Goal: Task Accomplishment & Management: Manage account settings

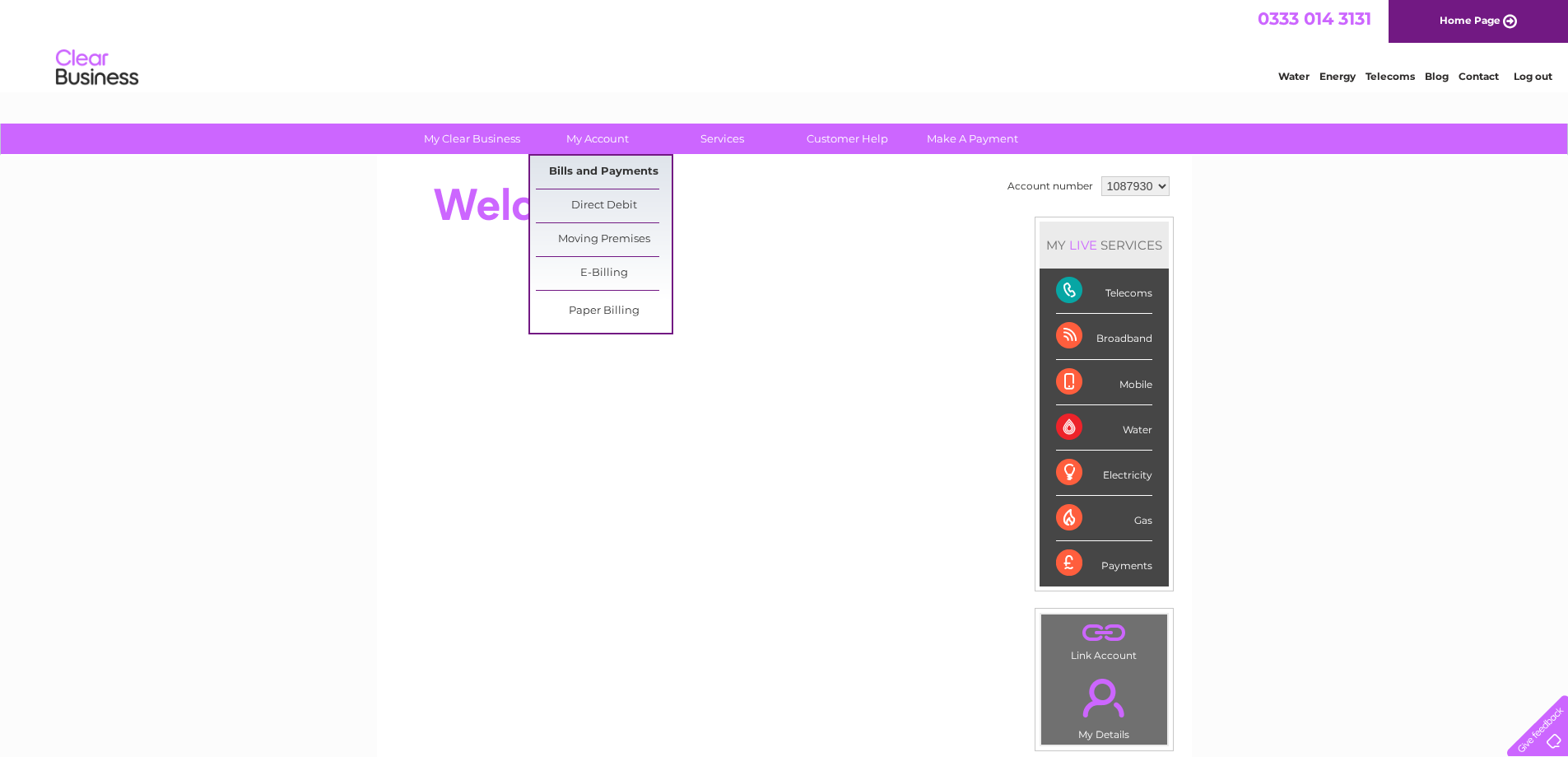
click at [585, 168] on link "Bills and Payments" at bounding box center [604, 172] width 136 height 33
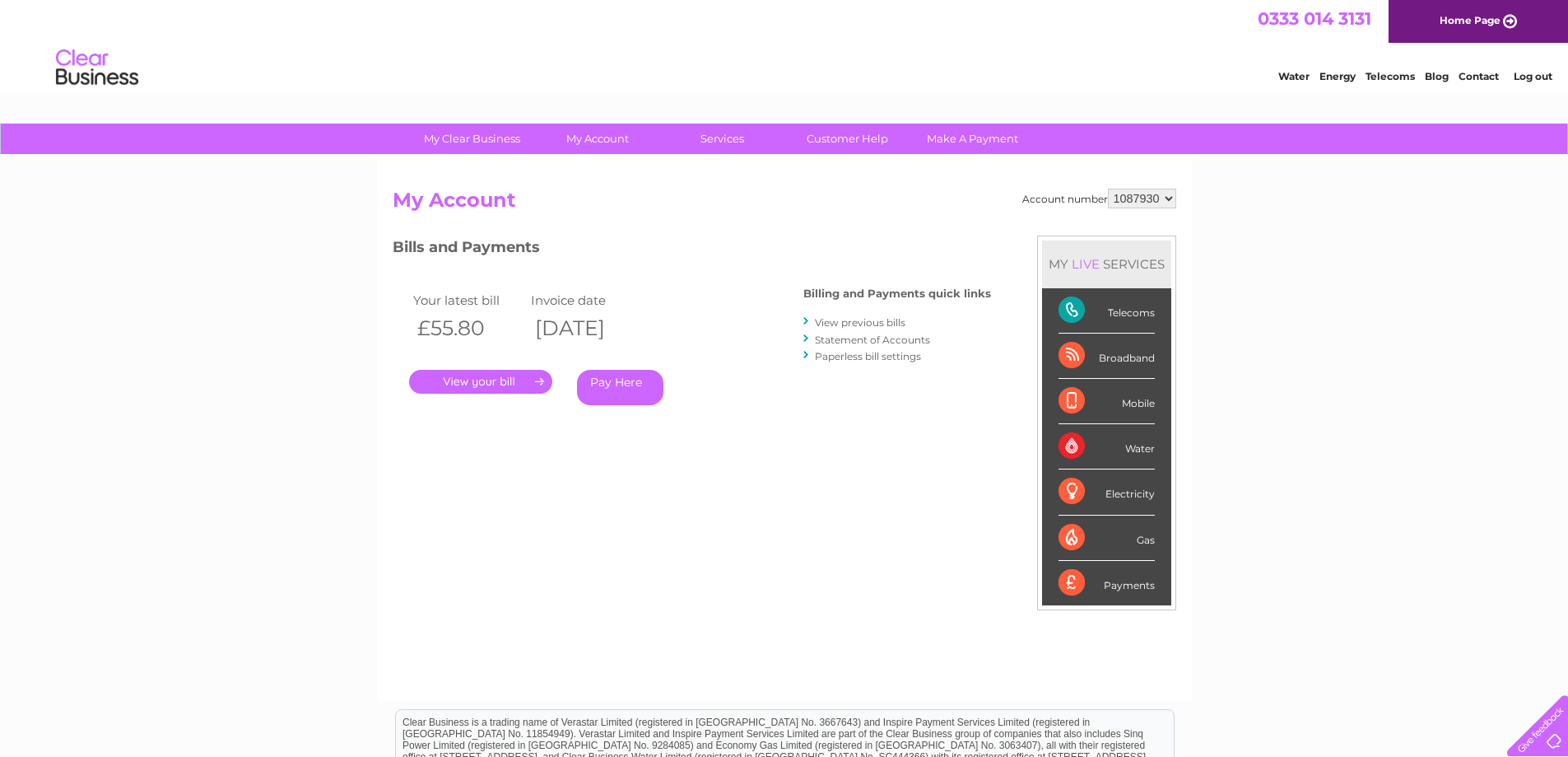
click at [472, 376] on link "." at bounding box center [481, 381] width 143 height 24
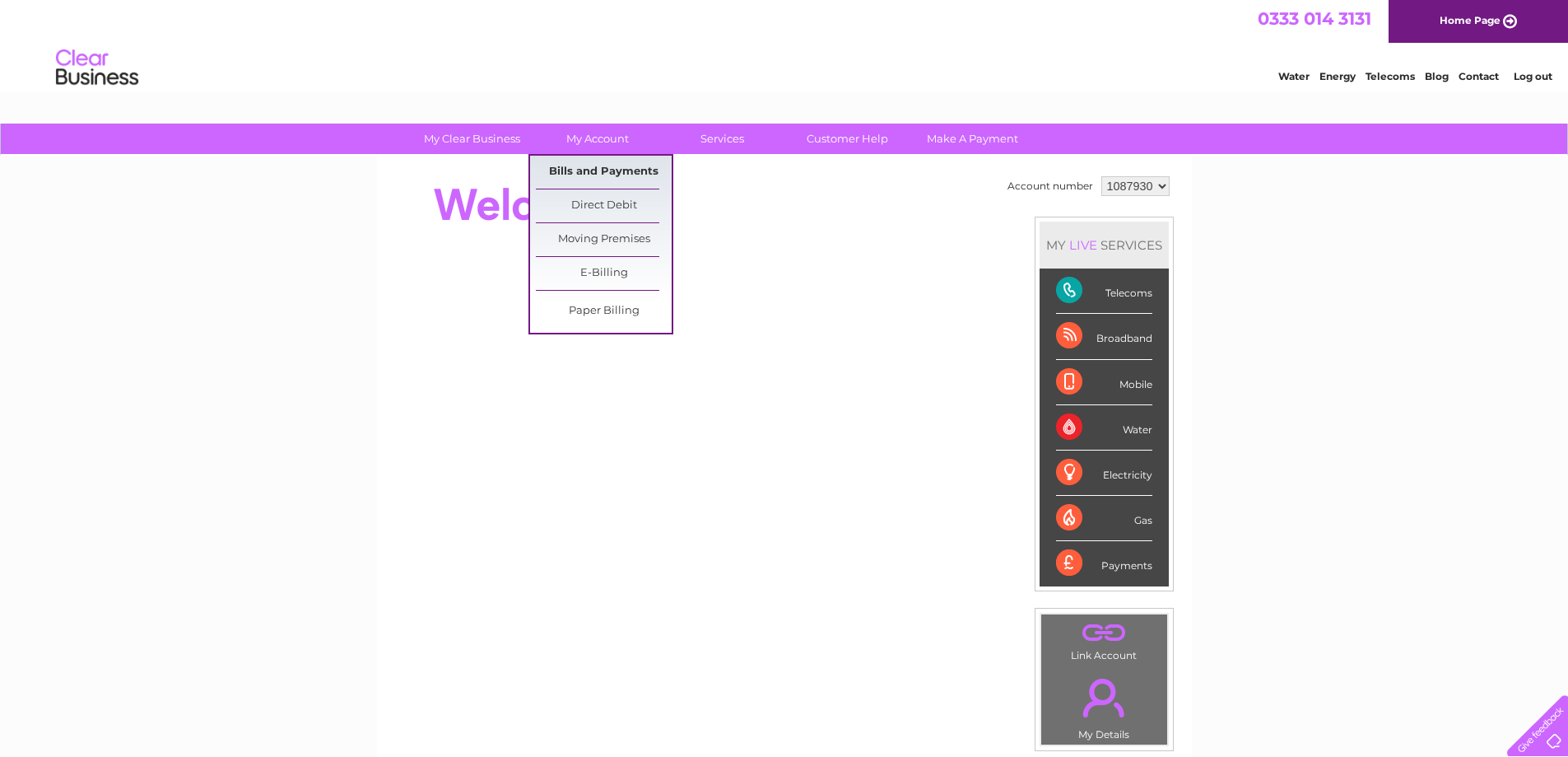
click at [613, 170] on link "Bills and Payments" at bounding box center [604, 172] width 136 height 33
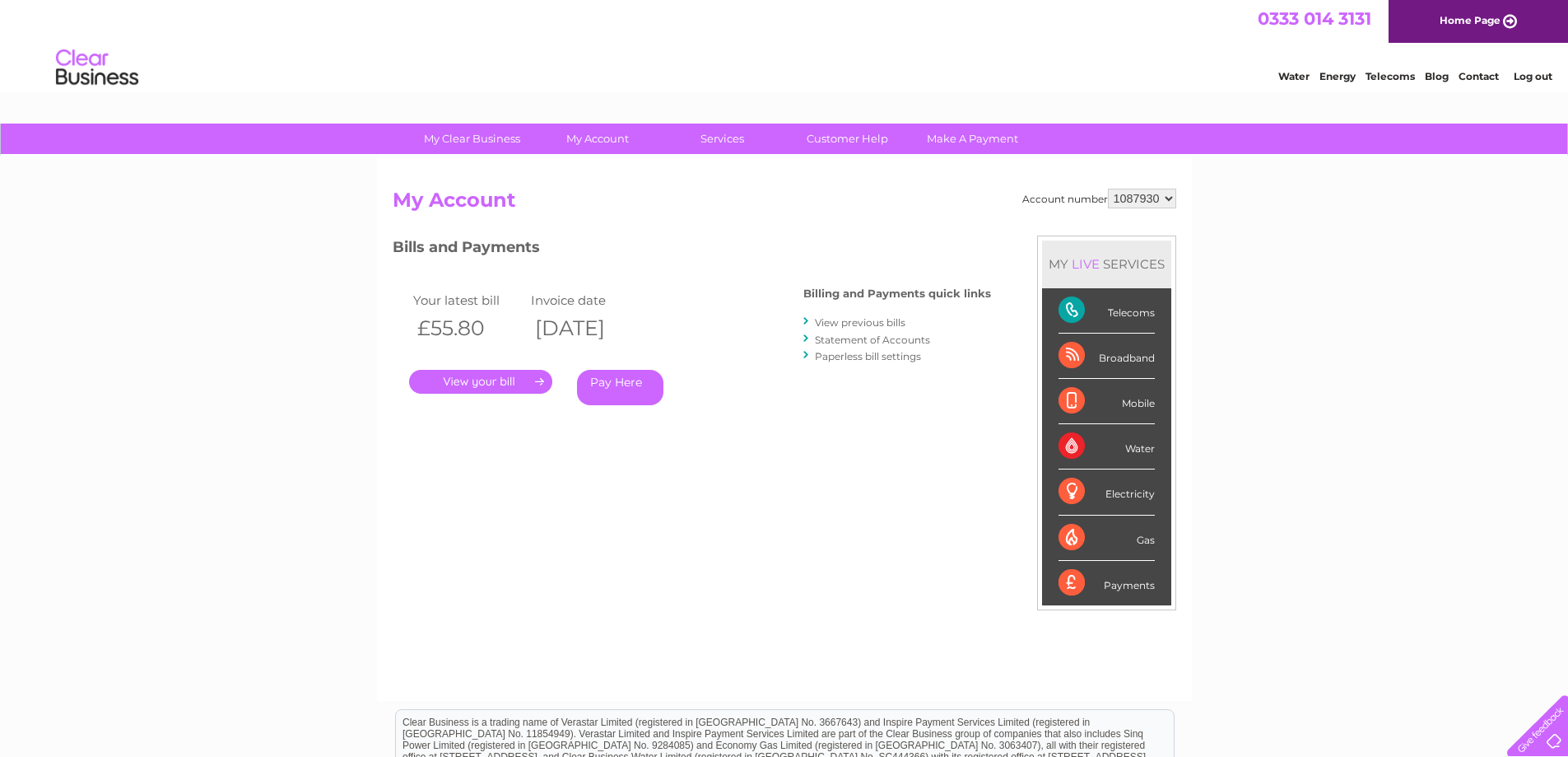
click at [488, 377] on link "." at bounding box center [481, 381] width 143 height 24
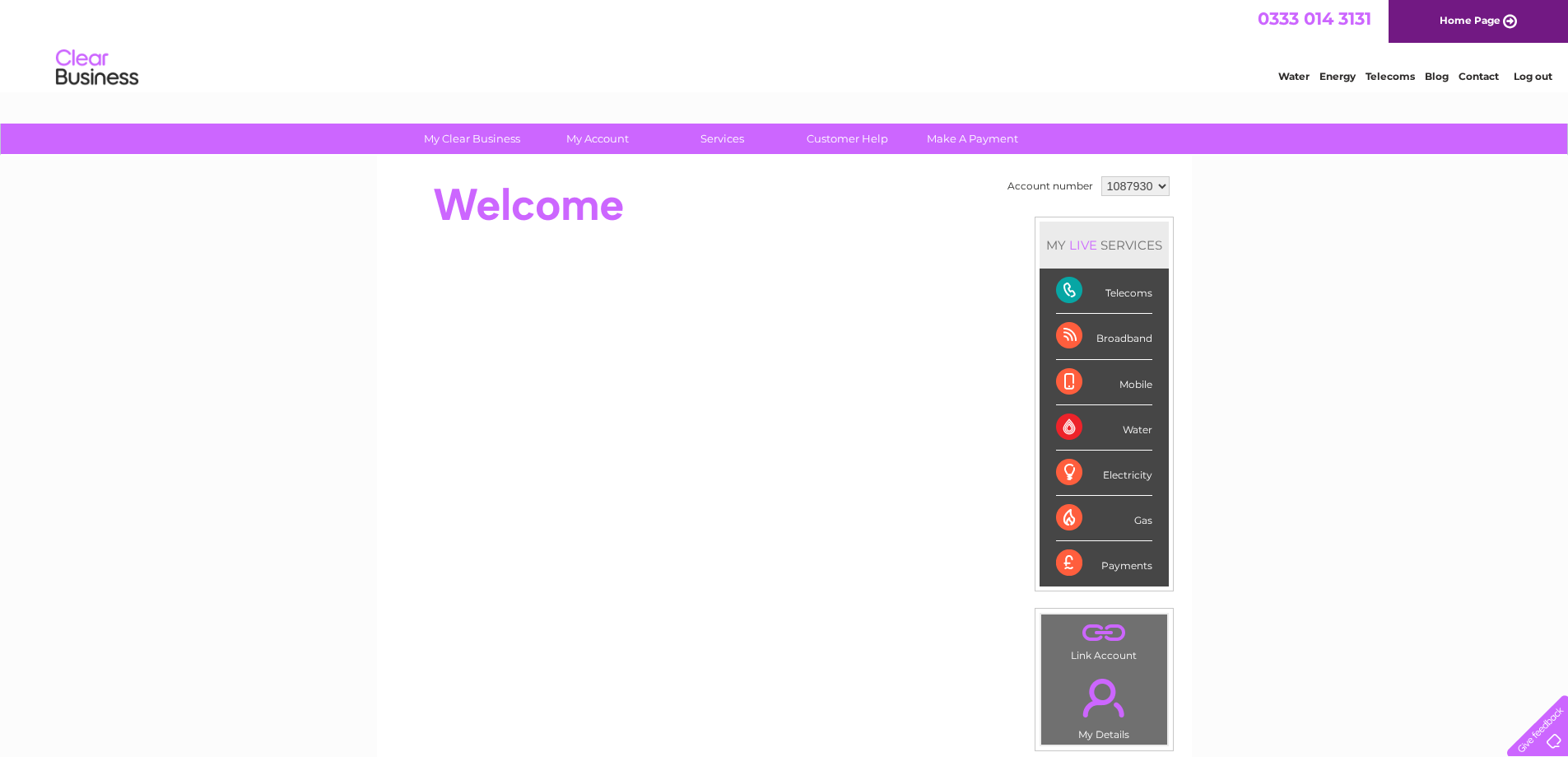
click at [1115, 469] on div "Electricity" at bounding box center [1104, 473] width 97 height 45
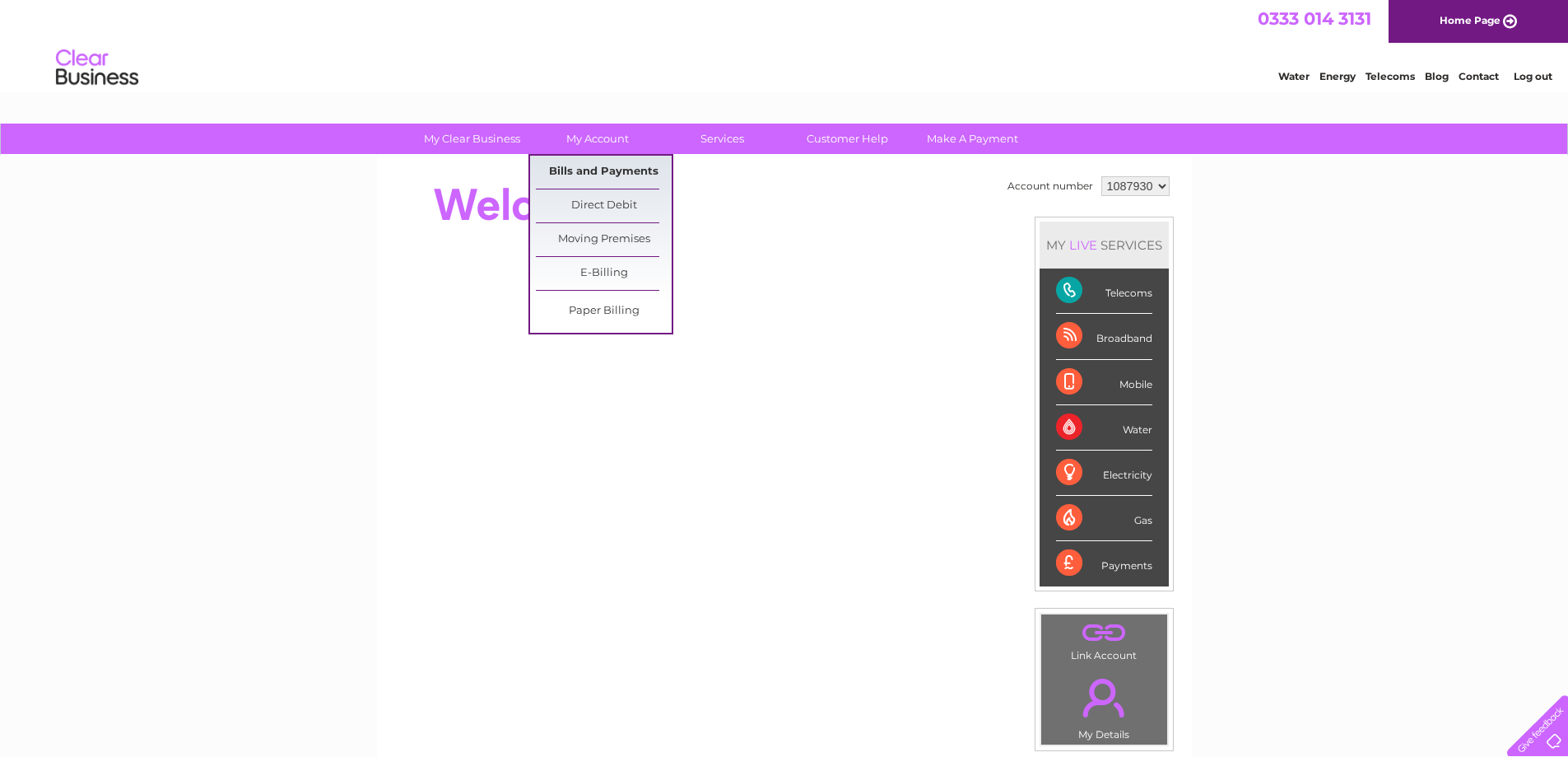
click at [591, 169] on link "Bills and Payments" at bounding box center [604, 172] width 136 height 33
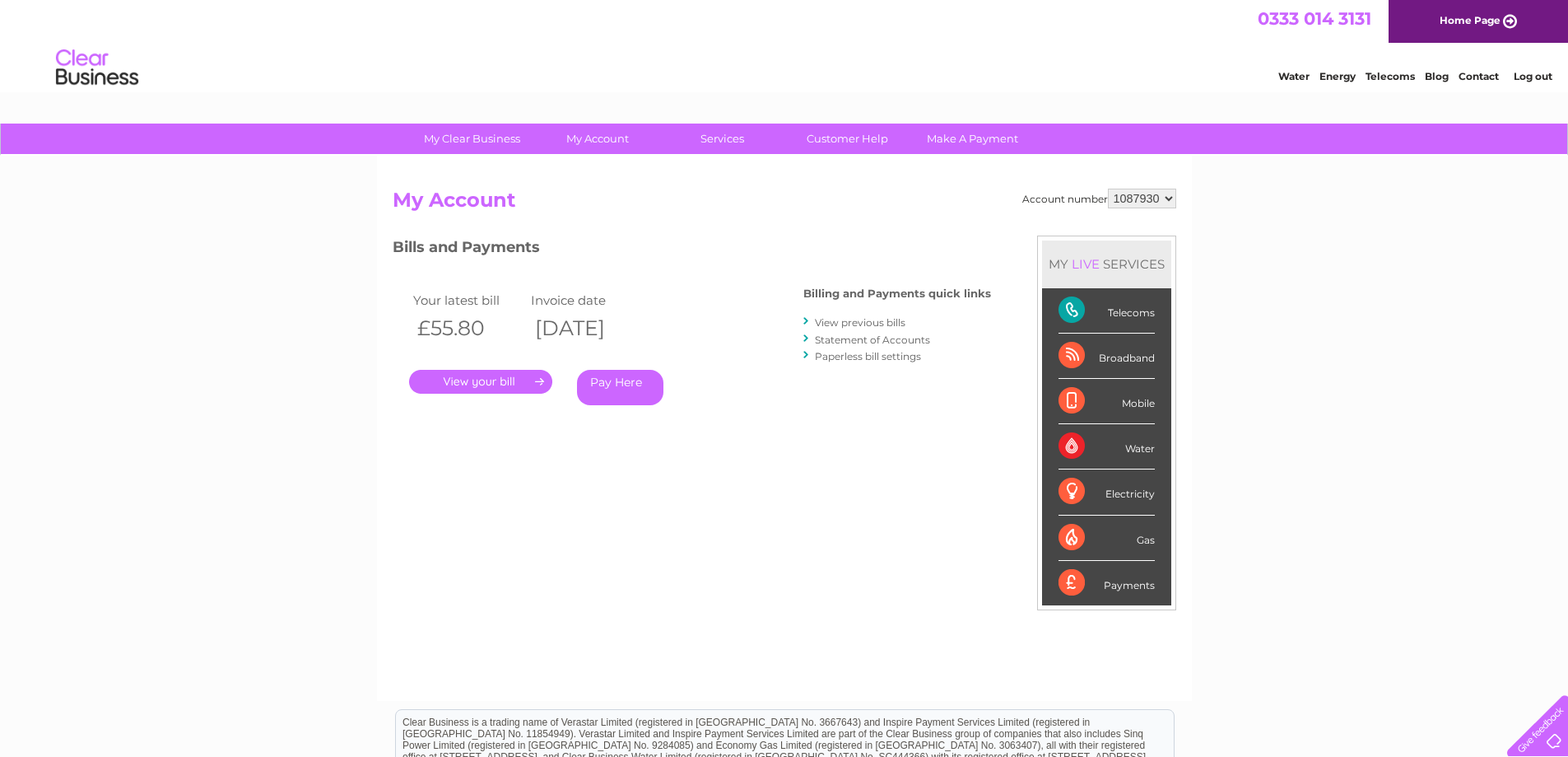
click at [839, 321] on link "View previous bills" at bounding box center [860, 322] width 91 height 13
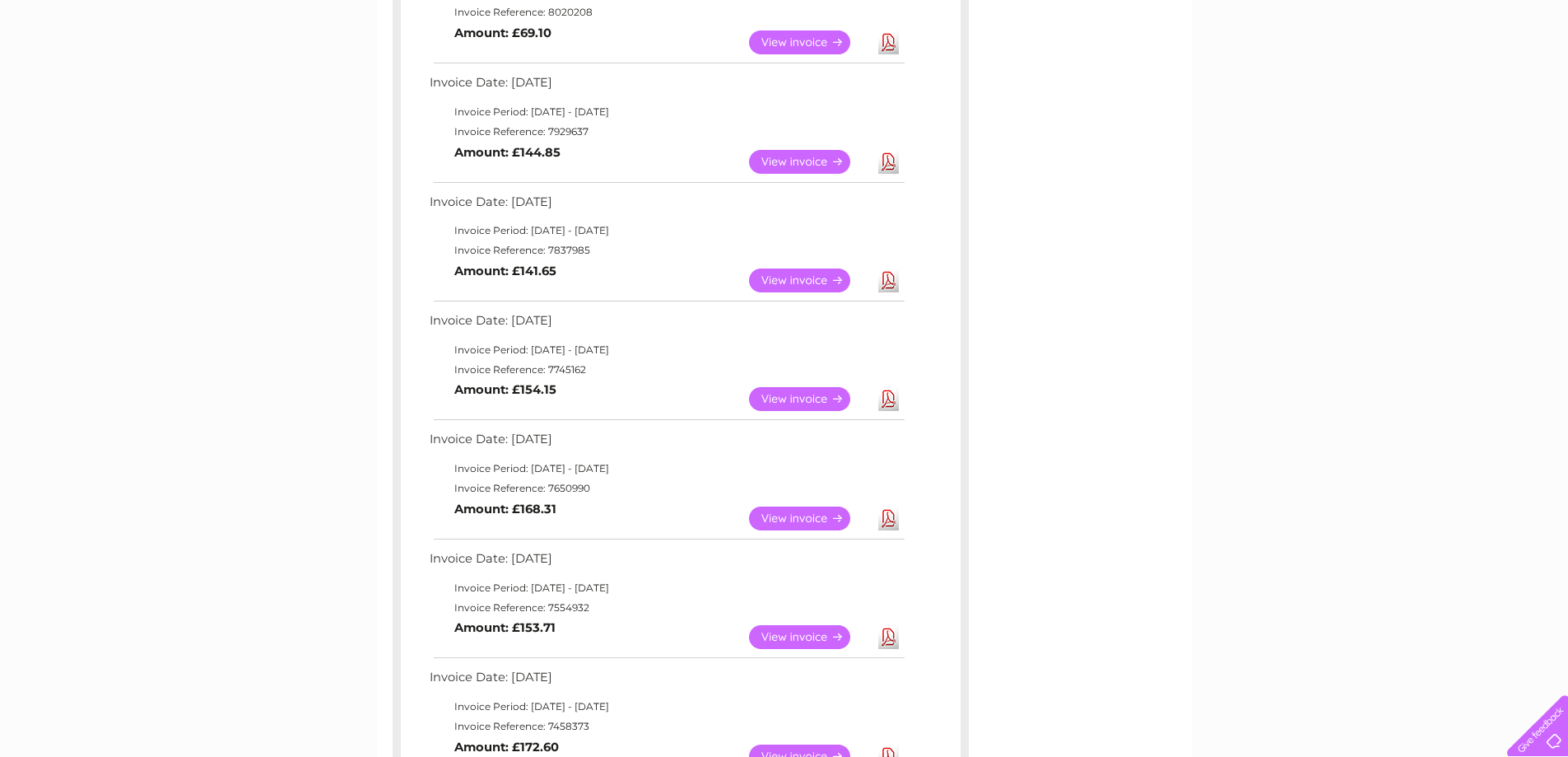
scroll to position [412, 0]
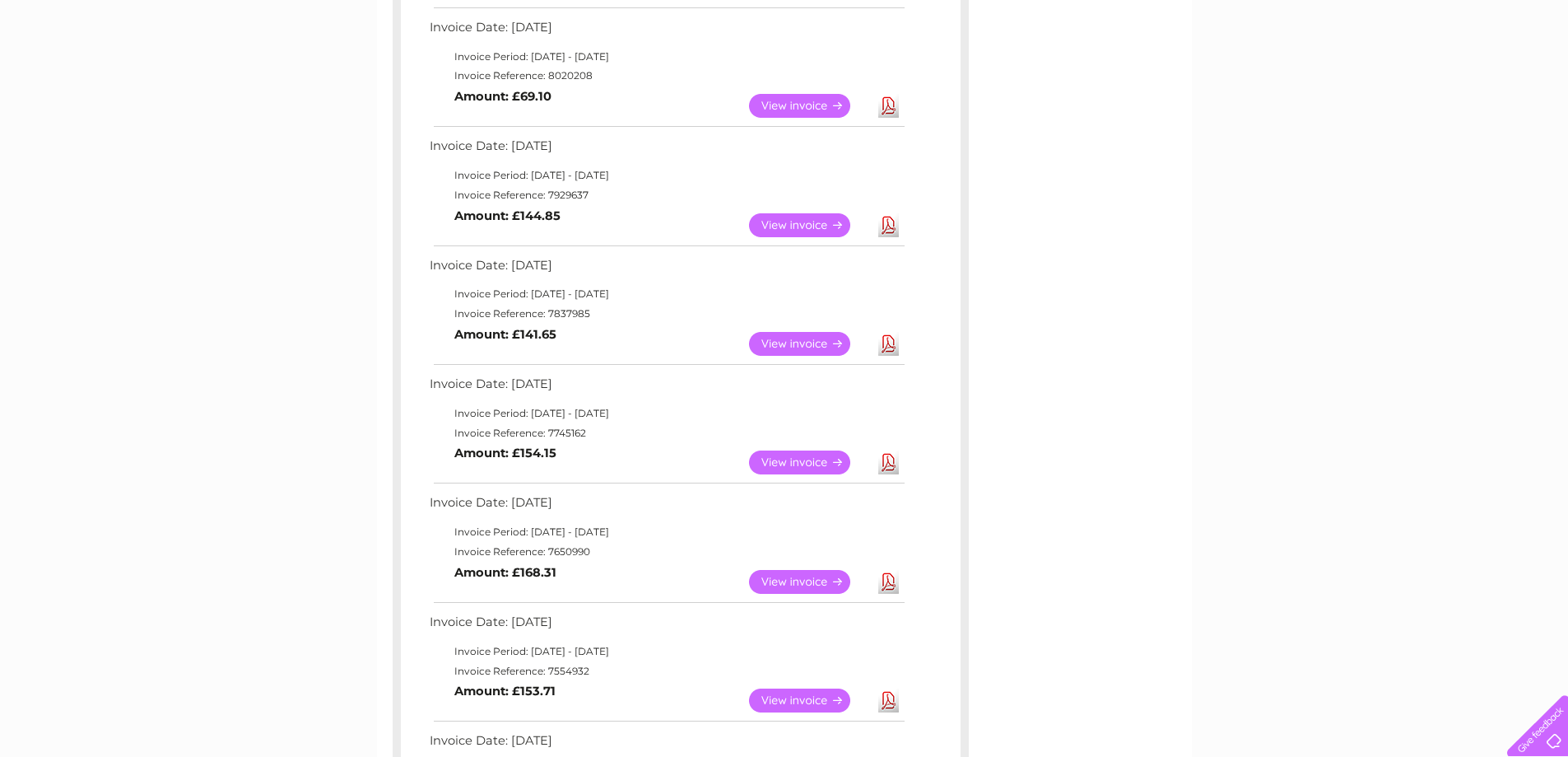
click at [795, 228] on link "View" at bounding box center [809, 225] width 121 height 24
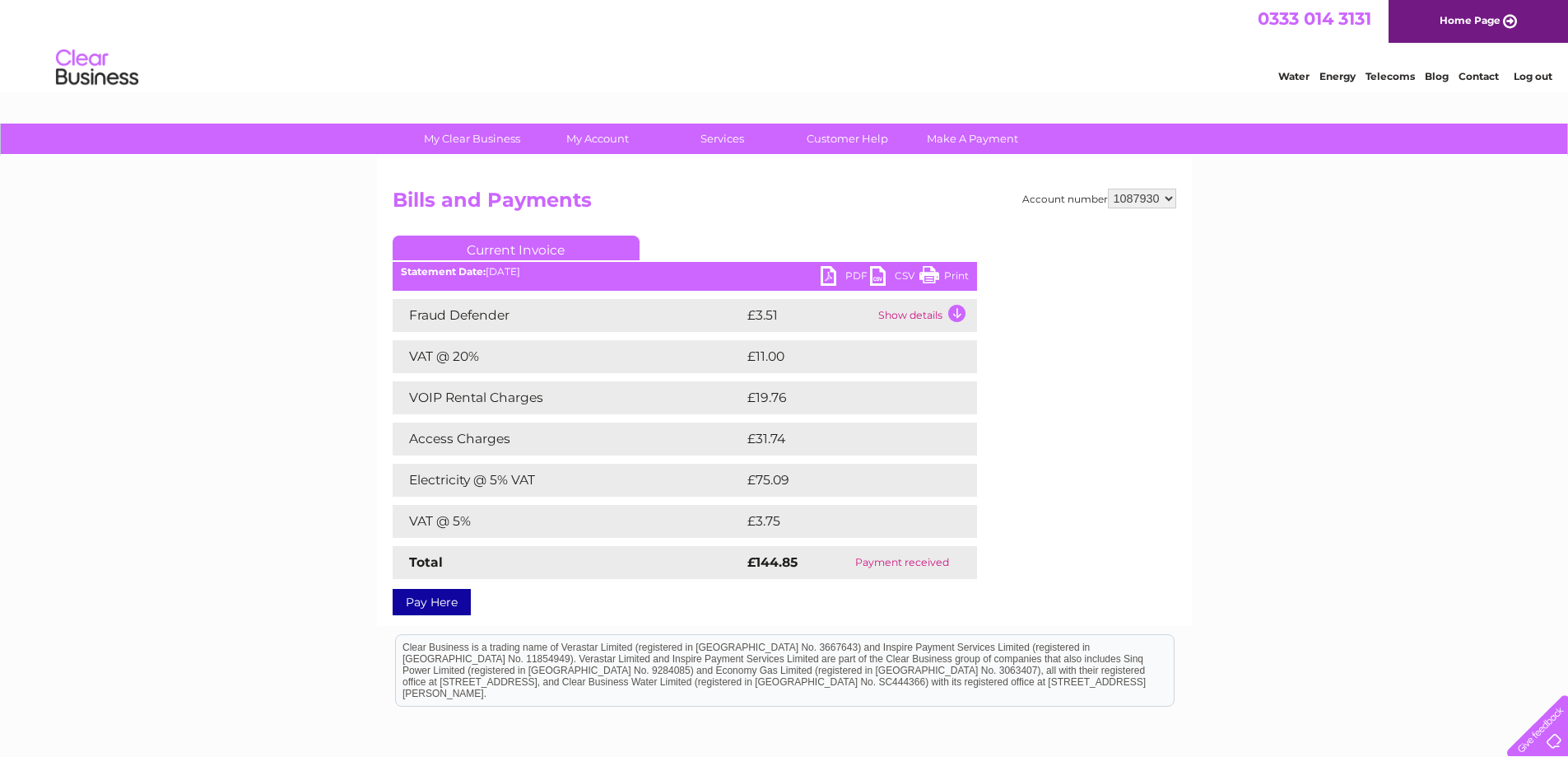
click at [826, 273] on link "PDF" at bounding box center [846, 277] width 49 height 24
click at [827, 270] on link "PDF" at bounding box center [846, 277] width 49 height 24
